Goal: Information Seeking & Learning: Understand process/instructions

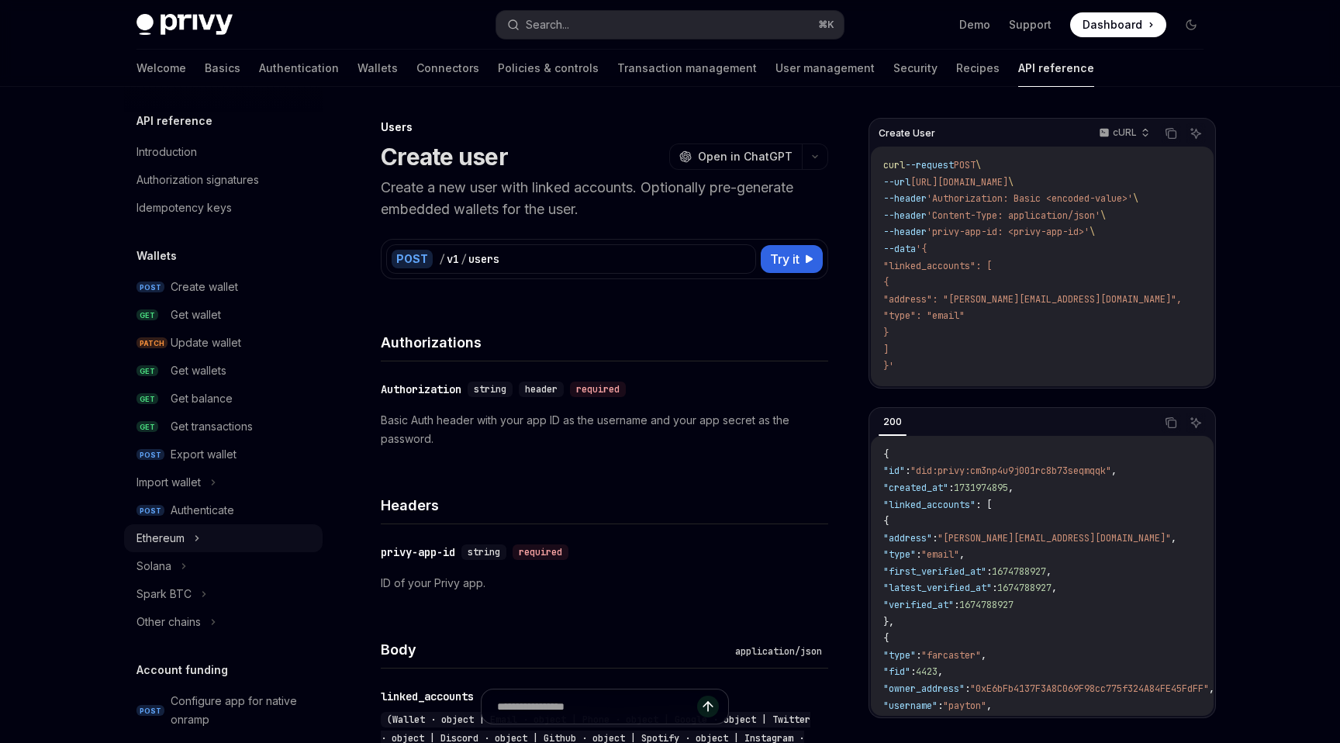
click at [195, 533] on icon at bounding box center [197, 538] width 6 height 19
type textarea "*"
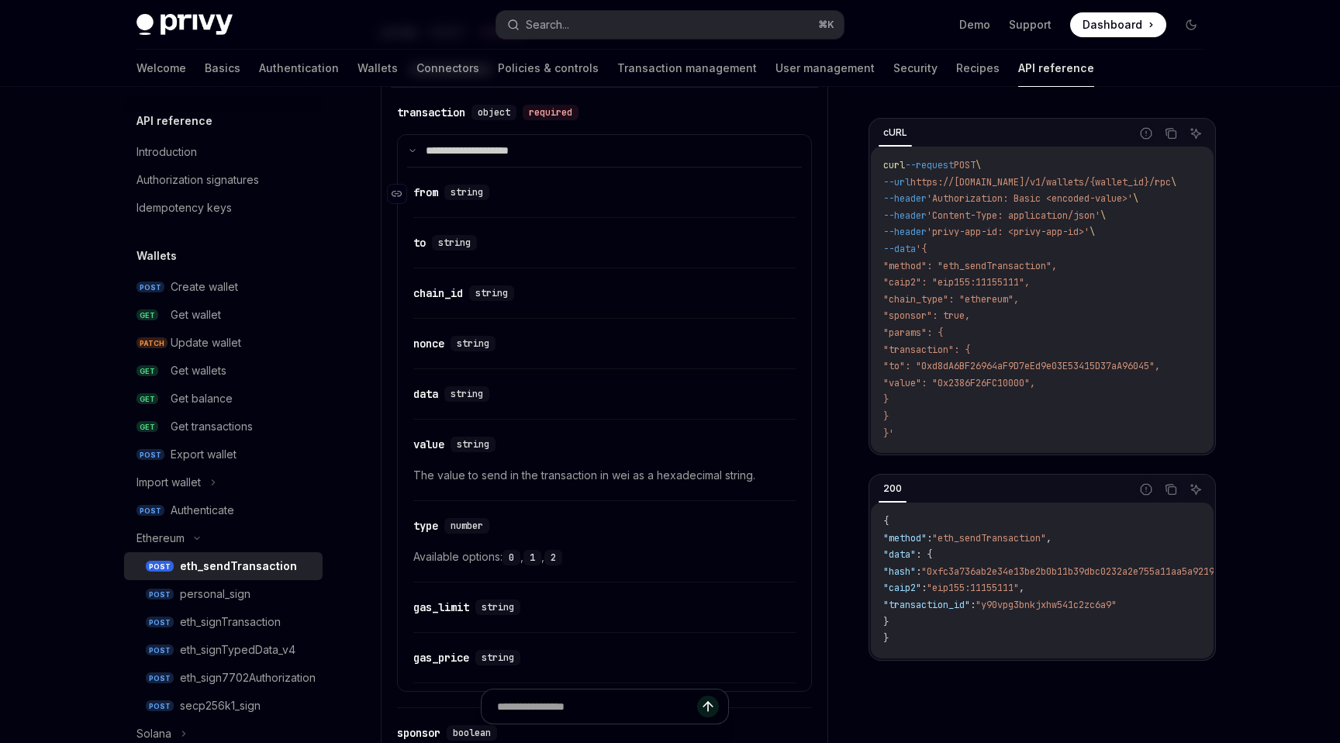
scroll to position [941, 0]
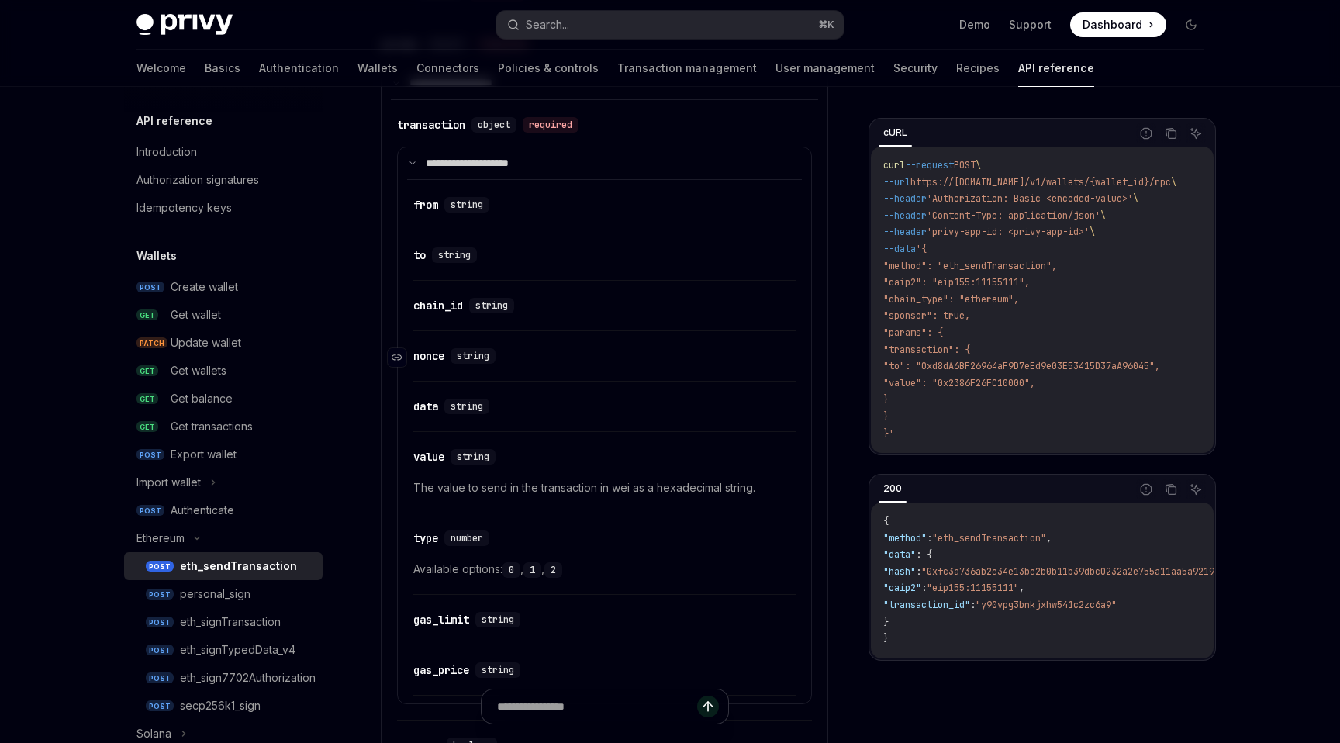
click at [430, 354] on div "nonce" at bounding box center [428, 356] width 31 height 16
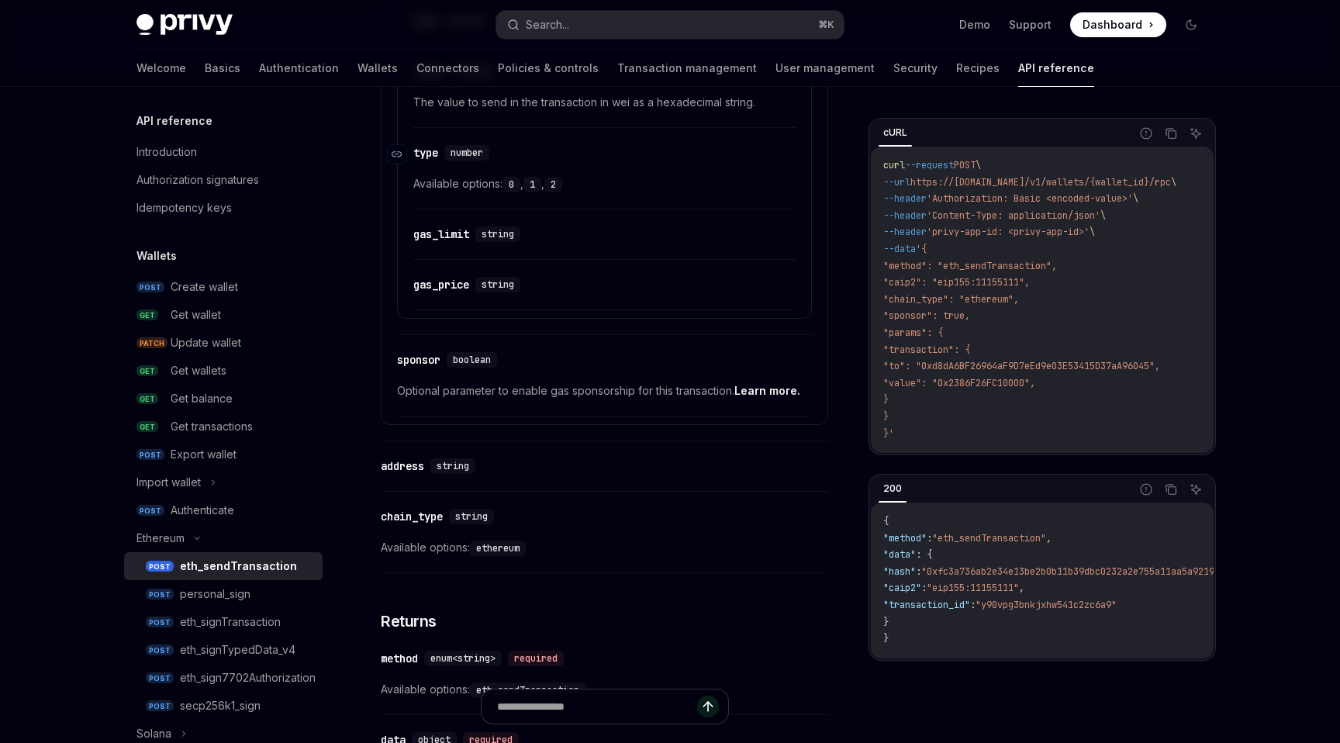
scroll to position [1316, 0]
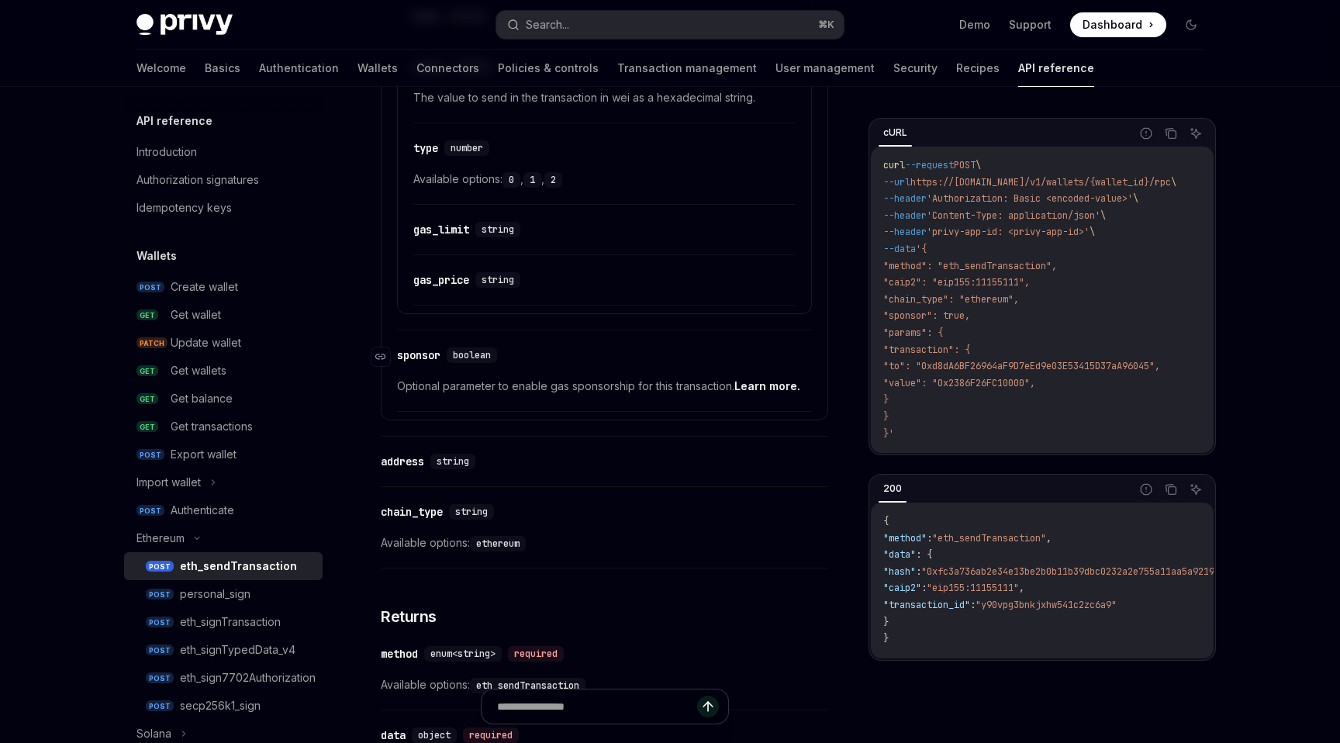
click at [423, 356] on div "sponsor" at bounding box center [418, 355] width 43 height 16
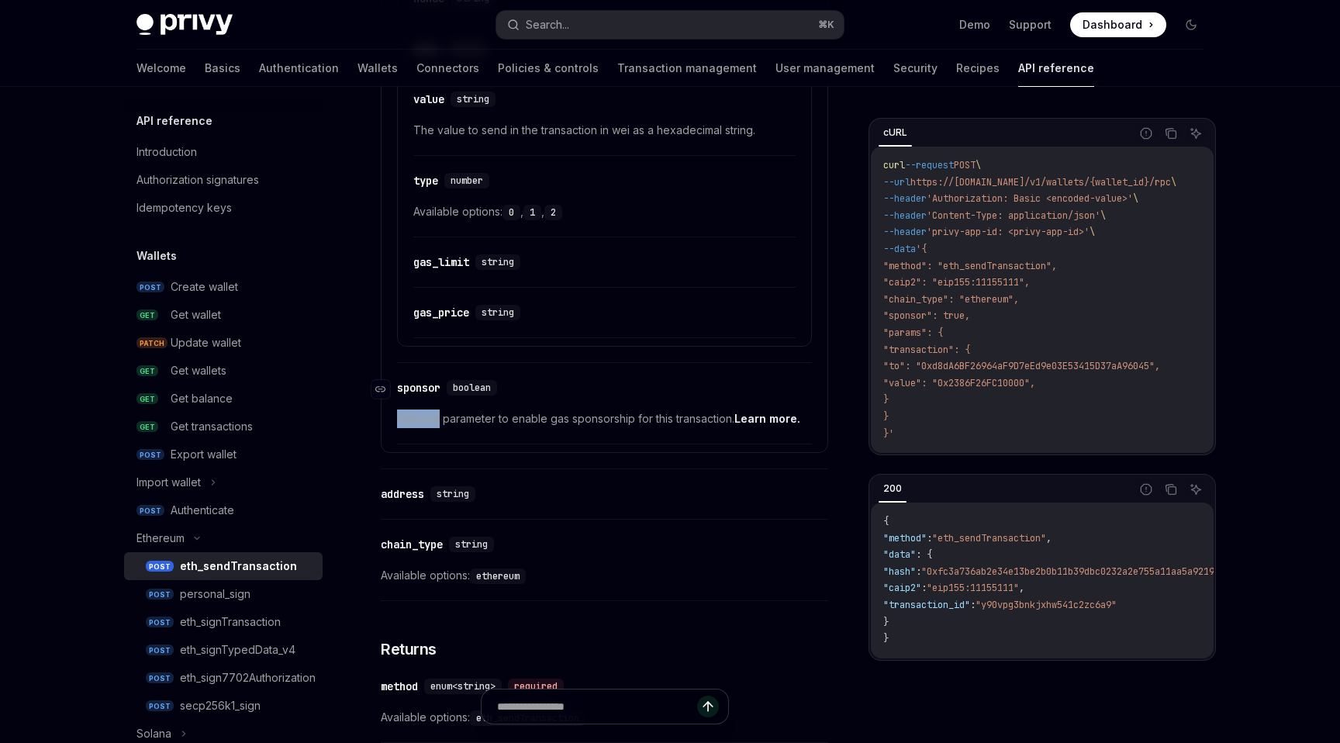
scroll to position [1106, 0]
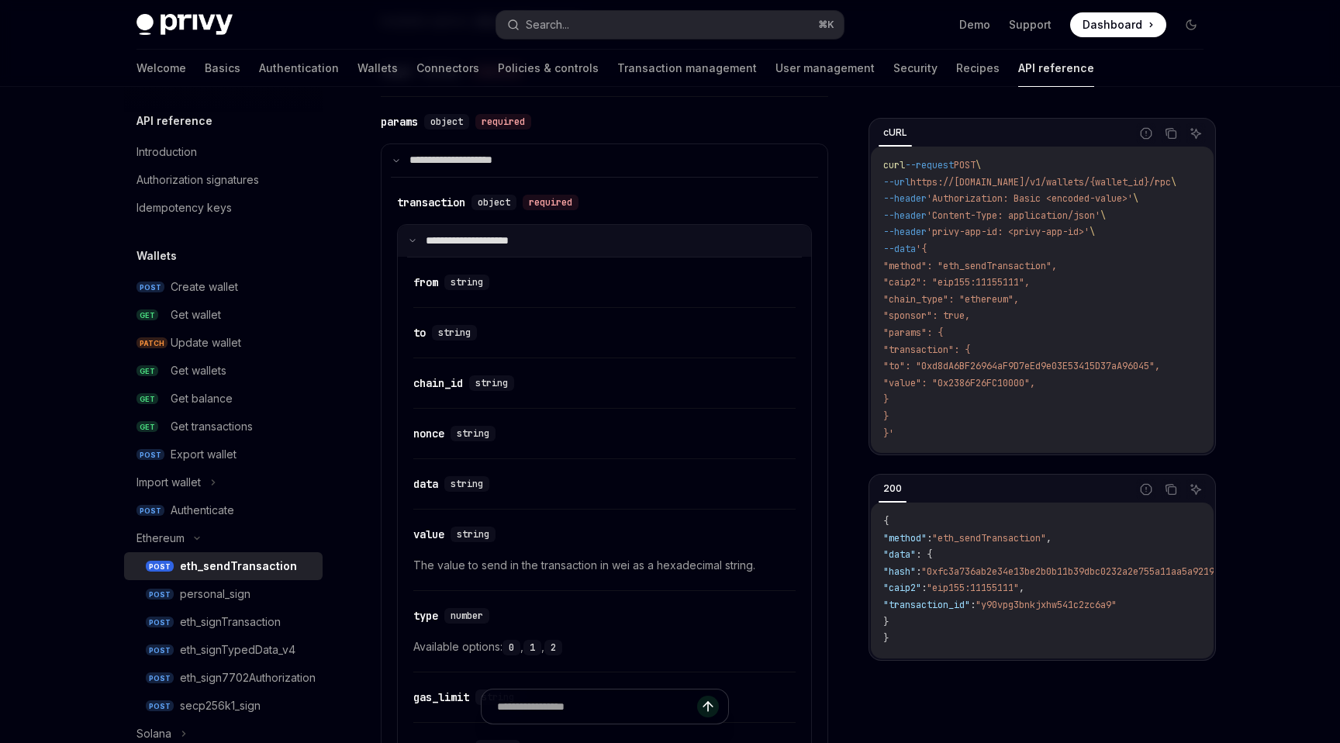
click at [418, 235] on summary "**********" at bounding box center [604, 241] width 413 height 33
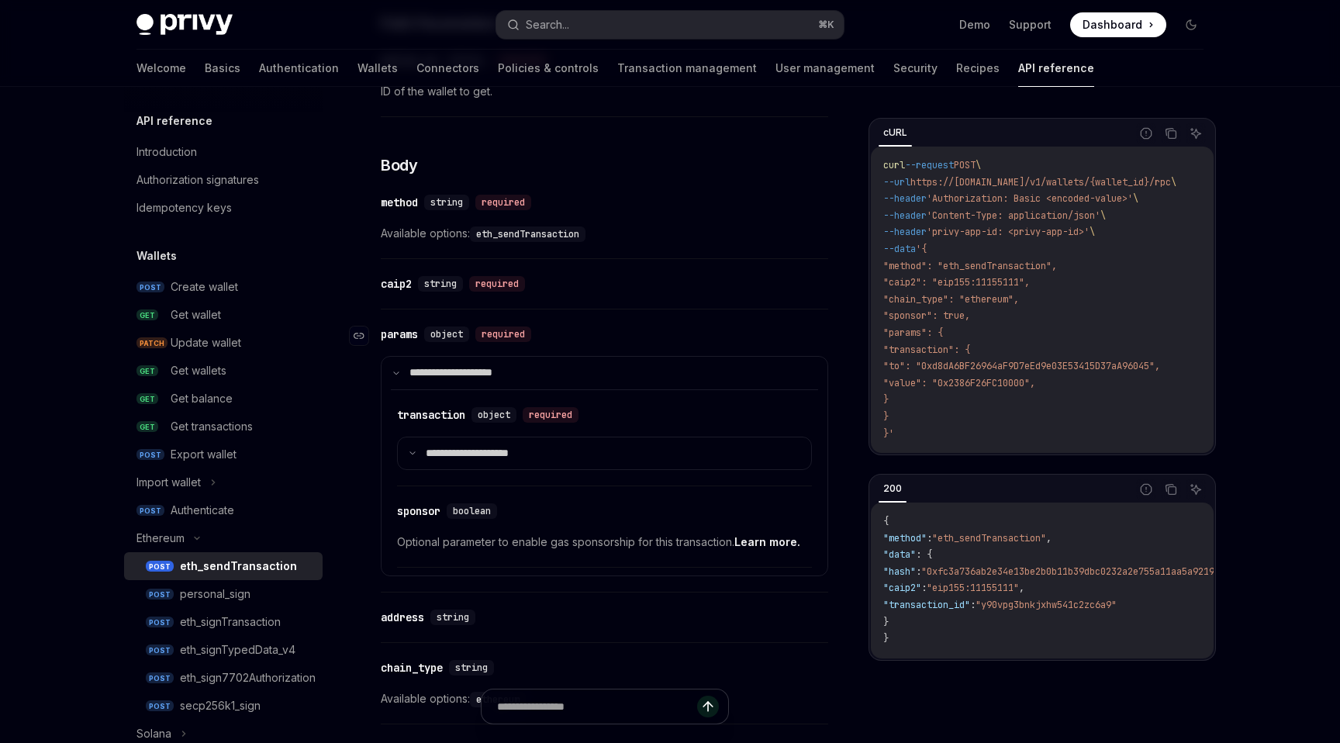
scroll to position [664, 0]
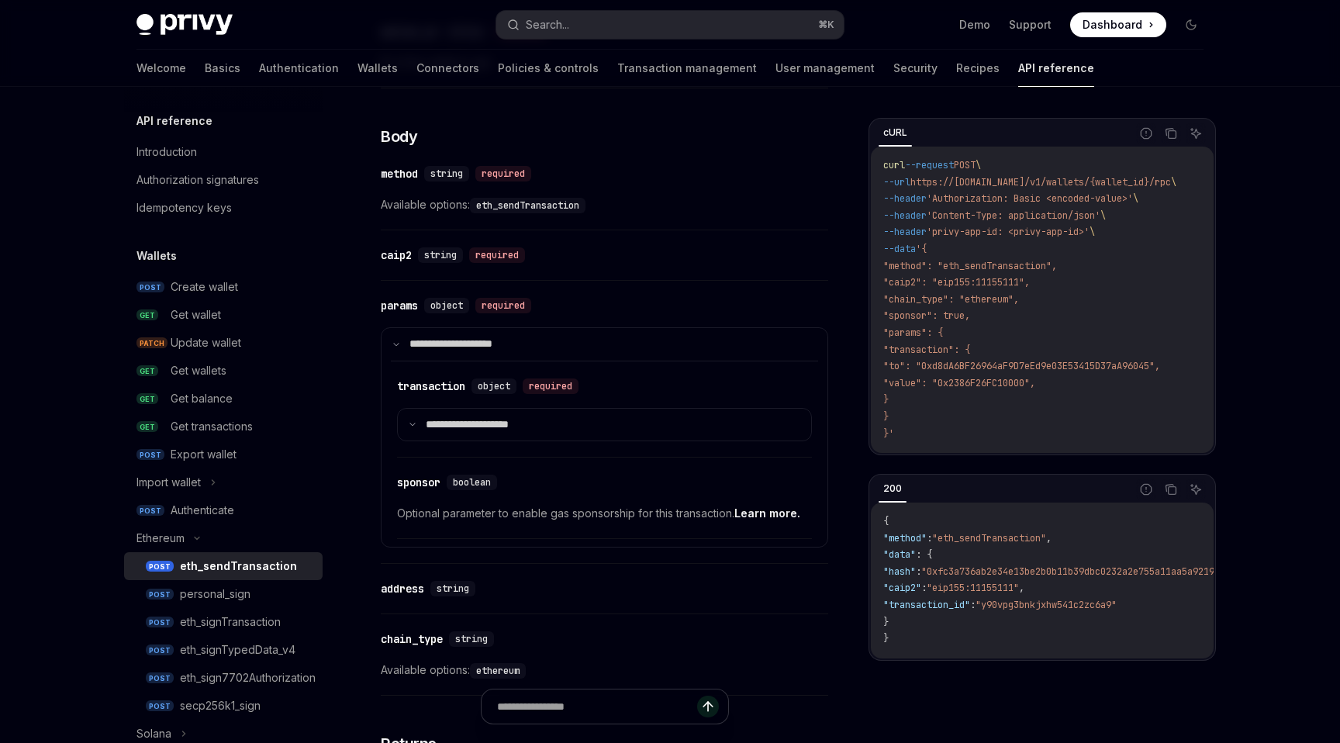
click at [780, 509] on link "Learn more." at bounding box center [767, 513] width 66 height 14
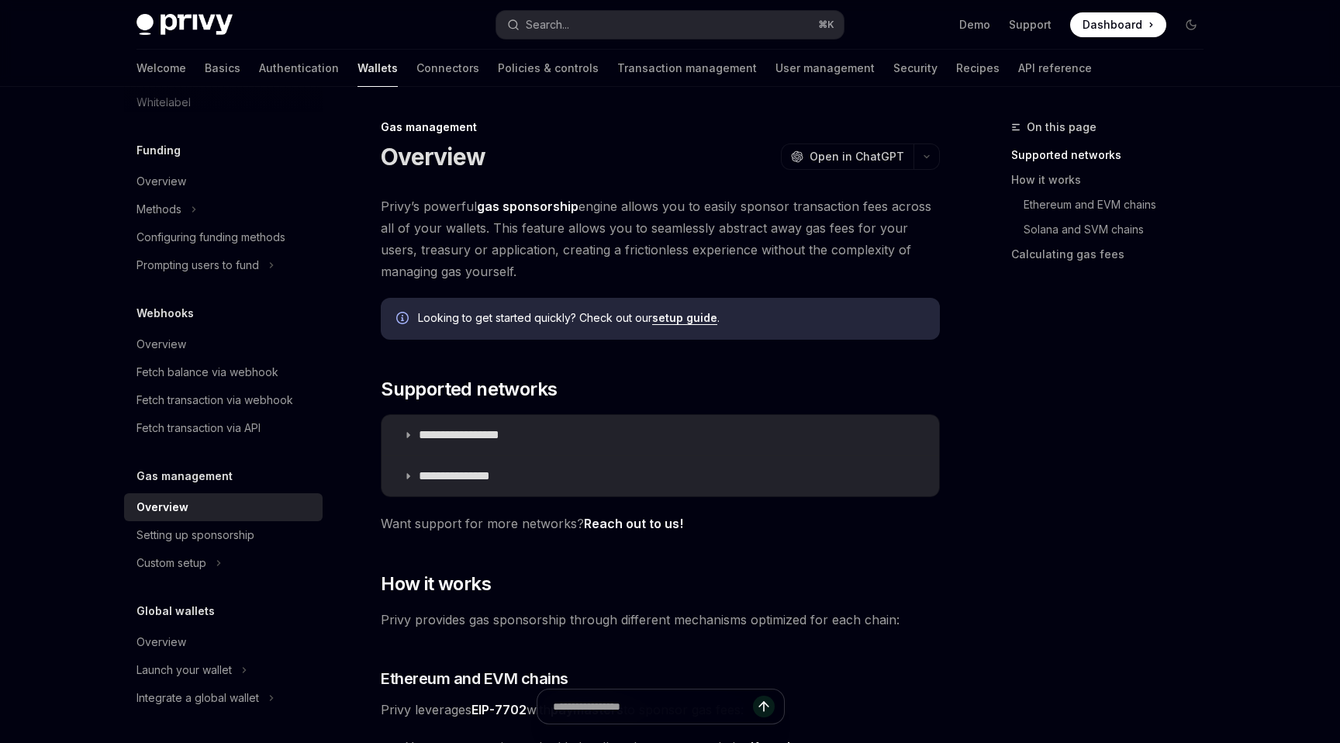
click at [685, 262] on span "Privy’s powerful gas sponsorship engine allows you to easily sponsor transactio…" at bounding box center [660, 238] width 559 height 87
click at [451, 434] on p "**********" at bounding box center [477, 435] width 116 height 16
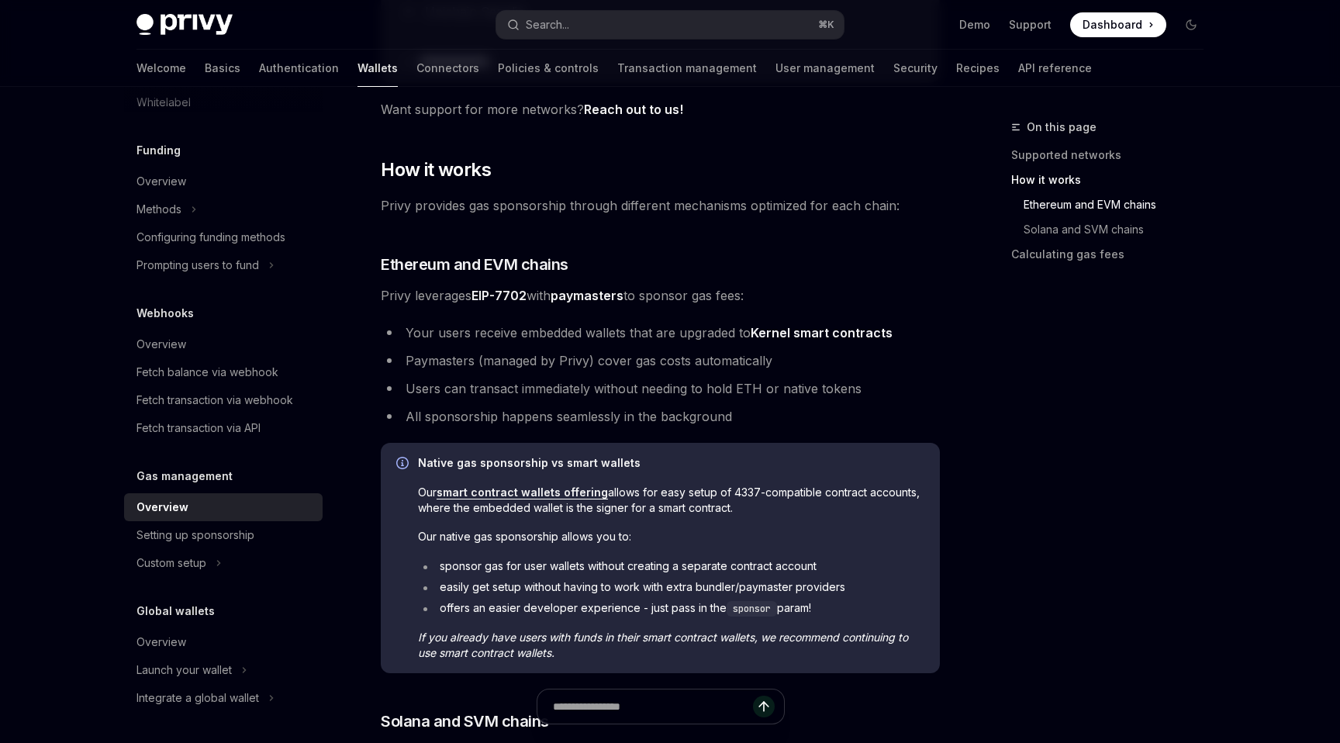
scroll to position [880, 0]
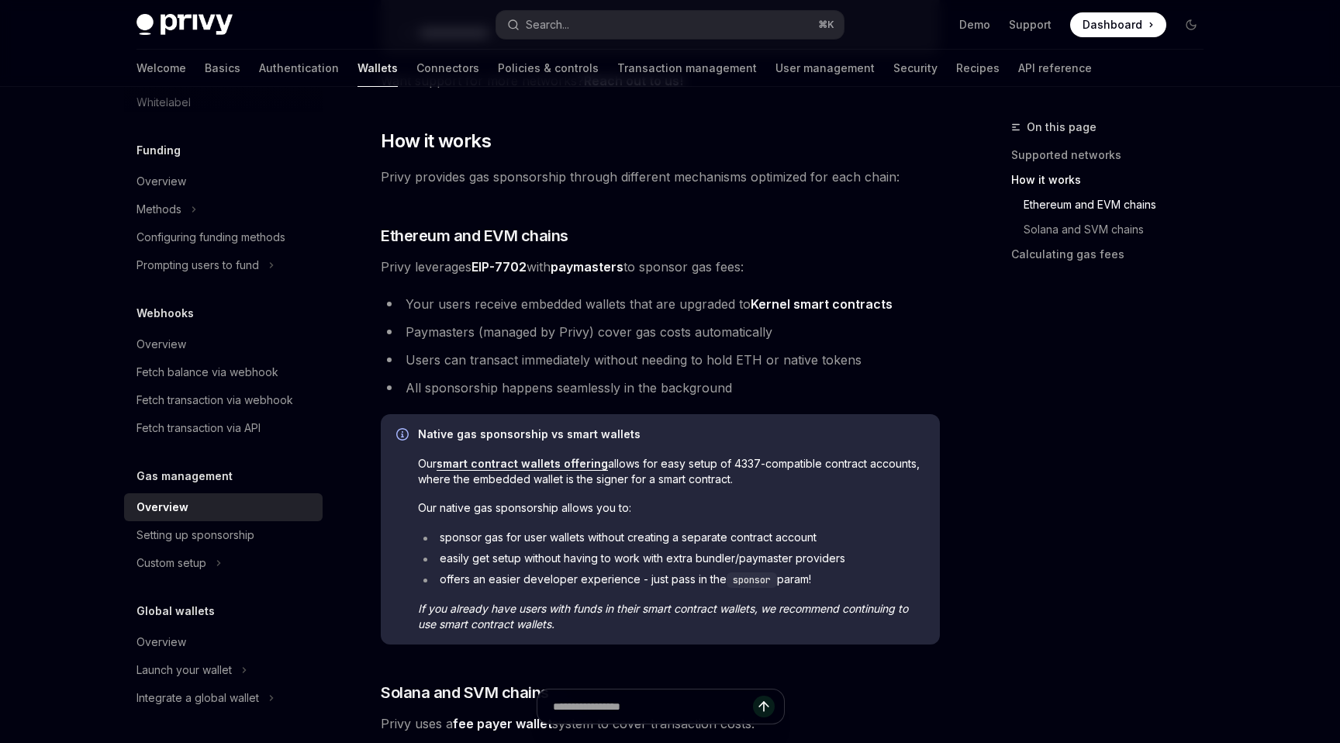
click at [575, 345] on ul "Your users receive embedded wallets that are upgraded to Kernel smart contracts…" at bounding box center [660, 345] width 559 height 105
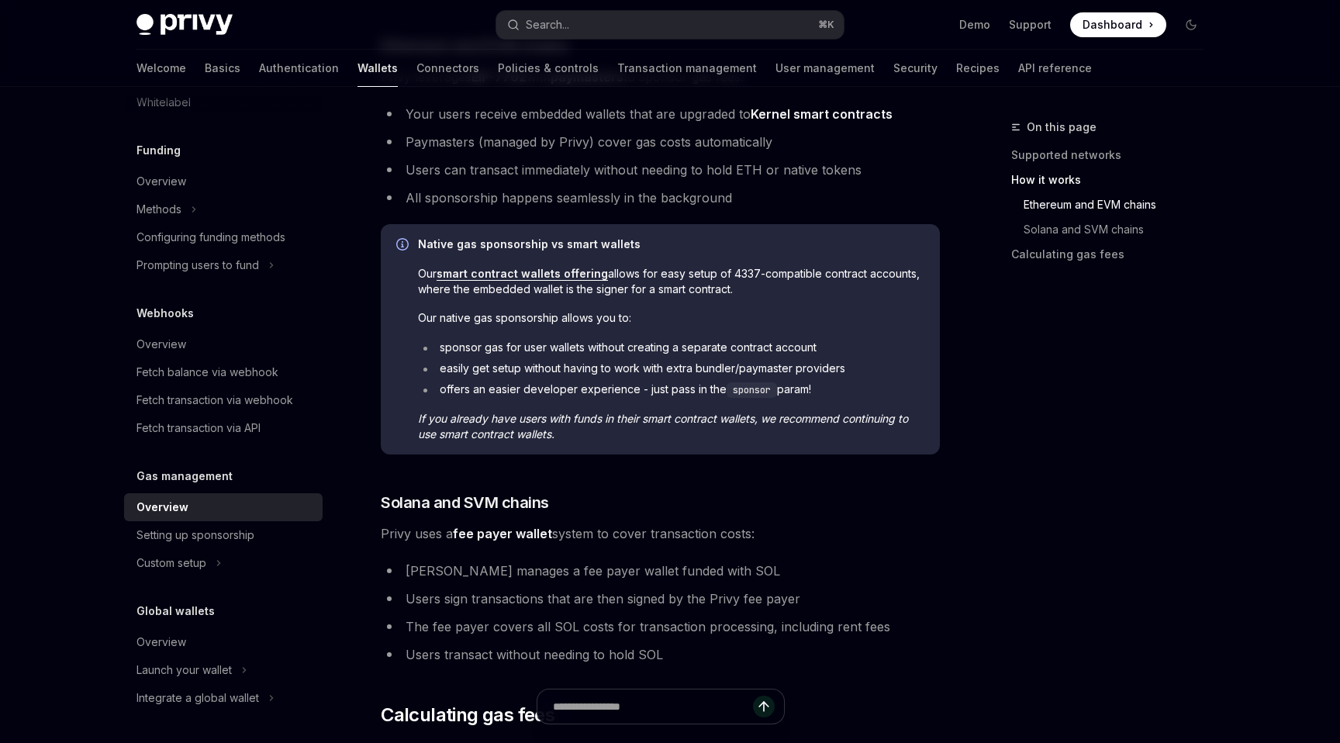
scroll to position [1085, 0]
